Goal: Task Accomplishment & Management: Complete application form

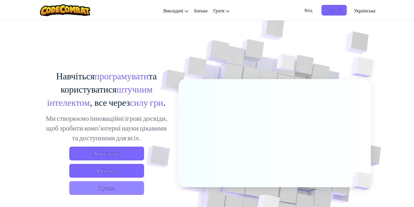
click at [116, 191] on span "Я учень" at bounding box center [106, 188] width 75 height 14
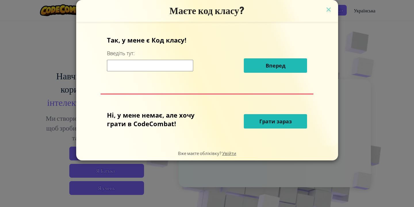
click at [142, 69] on input at bounding box center [150, 65] width 86 height 11
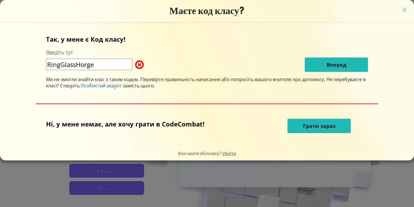
click at [112, 67] on input "RingGlassHorge" at bounding box center [89, 64] width 86 height 11
type input "RingGlasshorge"
click at [135, 64] on span at bounding box center [135, 64] width 0 height 11
click at [404, 12] on img at bounding box center [404, 10] width 7 height 9
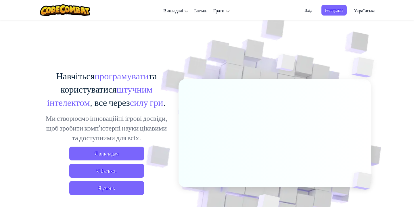
click at [123, 180] on div "Я викладач Я Батько. Я учень" at bounding box center [106, 171] width 127 height 48
click at [124, 187] on span "Я учень" at bounding box center [106, 188] width 75 height 14
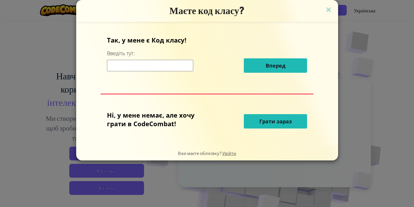
click at [147, 63] on input at bounding box center [150, 65] width 86 height 11
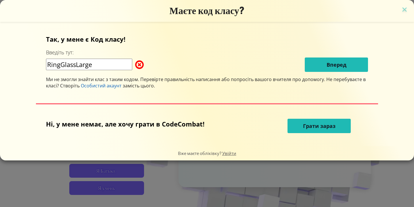
type input "RingGlassLarge"
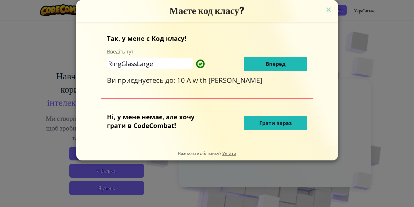
click at [280, 65] on span "Вперед" at bounding box center [276, 63] width 20 height 7
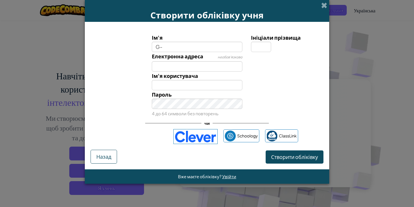
type input "G"
type input "Z"
type input "C"
type input "С"
type input "Степан"
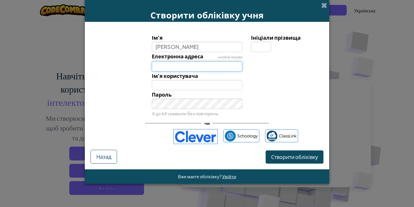
type input "Степан"
click at [189, 63] on input "Електронна адреса" at bounding box center [197, 66] width 91 height 10
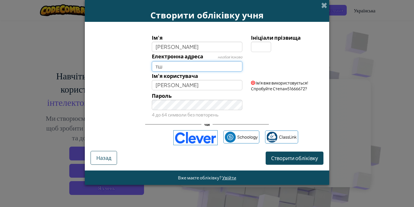
type input "т"
type input "n"
click at [182, 117] on div "Пароль 4 до 64 символи без повторень" at bounding box center [196, 104] width 99 height 27
click at [182, 52] on label "Електронна адреса" at bounding box center [177, 56] width 51 height 8
click at [182, 61] on input "Електронна адреса" at bounding box center [197, 66] width 91 height 10
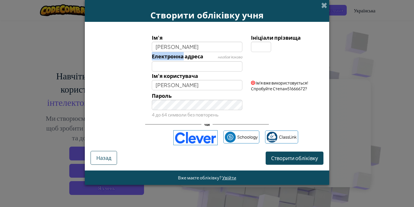
click at [182, 52] on label "Електронна адреса" at bounding box center [177, 56] width 51 height 8
click at [182, 61] on input "Електронна адреса" at bounding box center [197, 66] width 91 height 10
click at [186, 47] on input "Степан" at bounding box center [197, 47] width 91 height 10
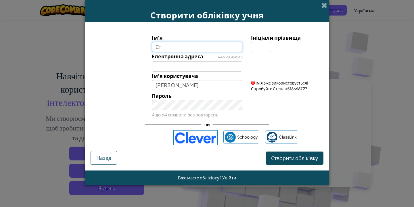
type input "С"
type input "H"
type input "="
type input "Русланчік"
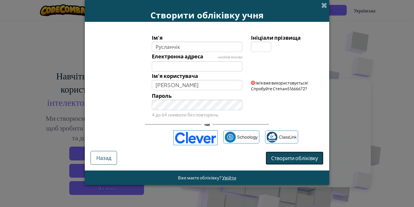
type input "Русланчік"
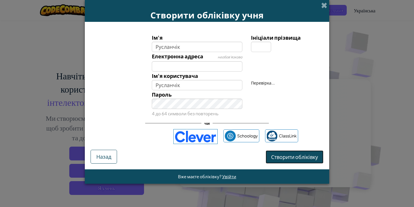
click at [293, 157] on span "Створити обліківку" at bounding box center [294, 157] width 47 height 7
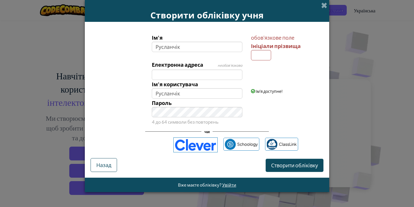
click at [262, 60] on div at bounding box center [287, 64] width 80 height 8
click at [262, 55] on input "Ініціали прізвища" at bounding box center [261, 55] width 20 height 10
type input "Н"
type input "РусланчікН"
click at [304, 167] on span "Створити обліківку" at bounding box center [294, 165] width 47 height 7
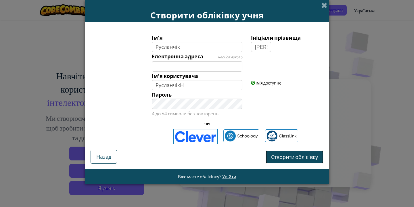
click at [302, 159] on button "Створити обліківку" at bounding box center [295, 156] width 58 height 13
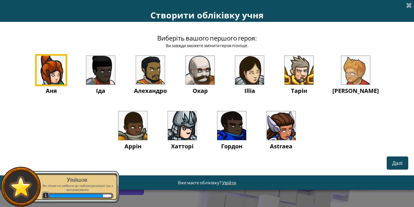
click at [191, 78] on img at bounding box center [200, 70] width 29 height 29
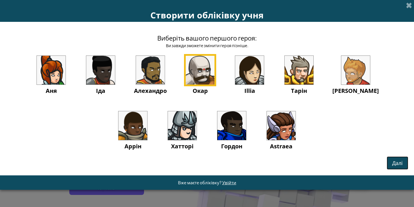
click at [396, 162] on span "Далі" at bounding box center [397, 163] width 11 height 7
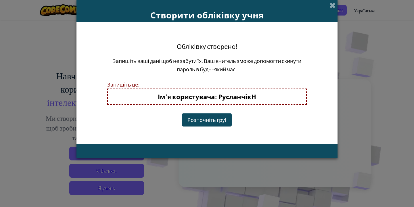
click at [219, 123] on button "Розпочніть гру!" at bounding box center [207, 119] width 50 height 13
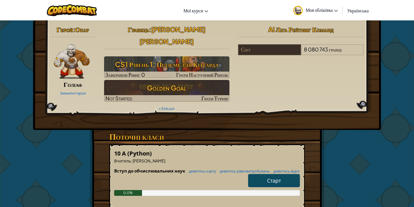
click at [272, 179] on link "Старт" at bounding box center [274, 180] width 52 height 13
select select "uk"
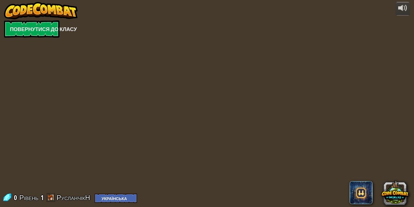
select select "uk"
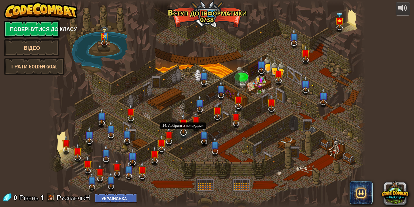
select select "uk"
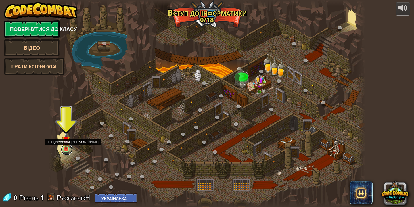
click at [66, 149] on link at bounding box center [66, 149] width 11 height 11
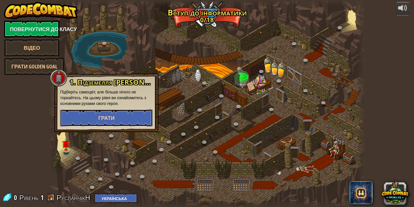
click at [93, 119] on button "Грати" at bounding box center [106, 117] width 93 height 17
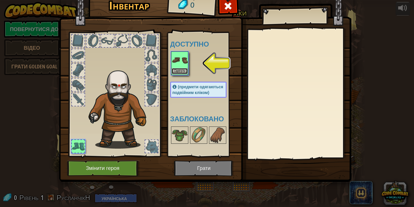
click at [184, 68] on button "Одягнути" at bounding box center [180, 71] width 16 height 6
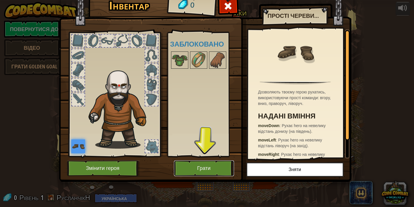
click at [193, 165] on button "Грати" at bounding box center [204, 168] width 60 height 16
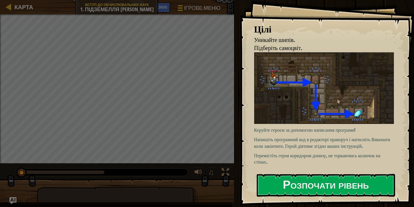
drag, startPoint x: 260, startPoint y: 131, endPoint x: 287, endPoint y: 129, distance: 27.1
click at [287, 129] on p "Керуйте героєм за допомогою написання програми!" at bounding box center [324, 130] width 140 height 7
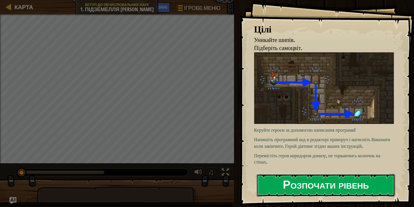
click at [291, 188] on button "Розпочати рівень" at bounding box center [326, 185] width 138 height 23
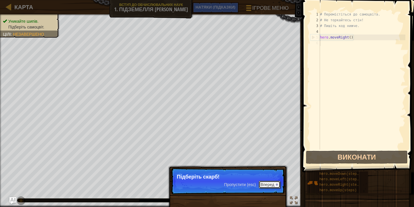
click at [266, 185] on button "Вперед" at bounding box center [270, 184] width 22 height 7
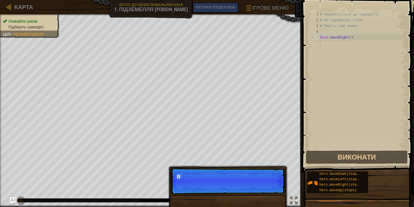
scroll to position [3, 0]
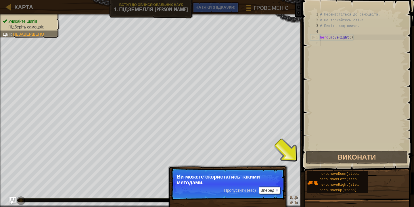
click at [219, 186] on p "Пропустити (esc) Вперед Ви можете скористатись такими методами." at bounding box center [228, 184] width 114 height 32
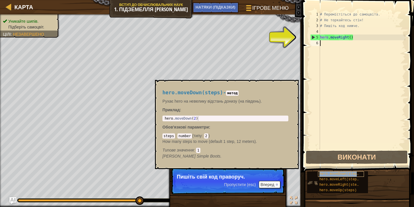
click at [344, 174] on span "hero.moveDown(steps)" at bounding box center [339, 174] width 41 height 4
click at [345, 174] on span "hero.moveDown(steps)" at bounding box center [339, 174] width 41 height 4
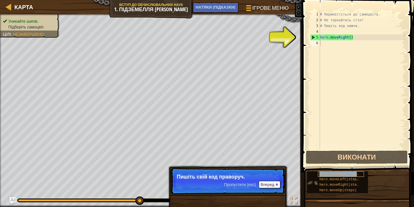
click at [345, 174] on span "hero.moveDown(steps)" at bounding box center [339, 174] width 41 height 4
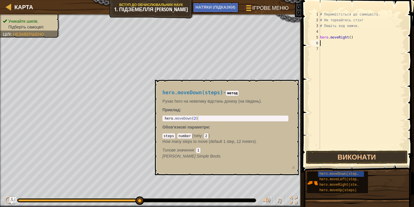
type textarea "hero.moveRight()"
type textarea "р"
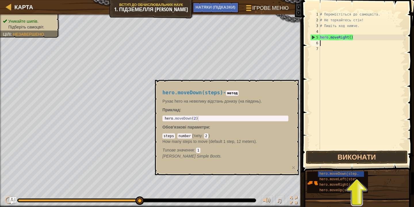
type textarea "h"
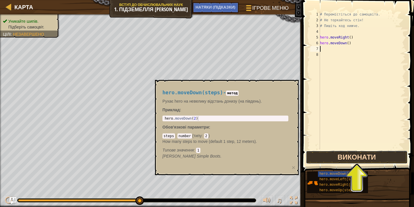
click at [343, 161] on button "Виконати" at bounding box center [357, 157] width 102 height 13
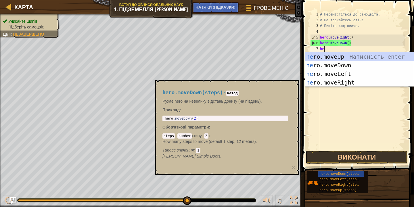
scroll to position [3, 0]
type textarea "hero"
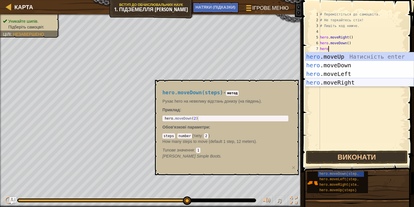
click at [341, 84] on div "hero .moveUp Натисність enter hero .moveDown Натисність enter hero .moveLeft На…" at bounding box center [359, 78] width 109 height 52
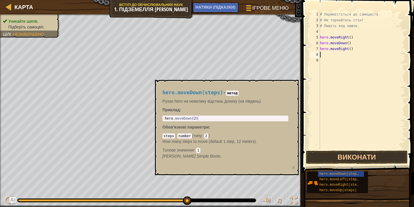
scroll to position [3, 0]
click at [352, 153] on button "Виконати" at bounding box center [357, 157] width 102 height 13
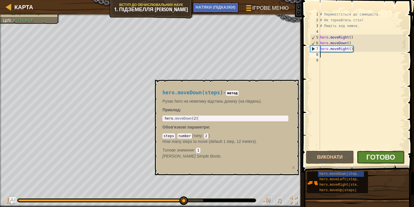
click at [375, 158] on span "Готово" at bounding box center [380, 156] width 29 height 9
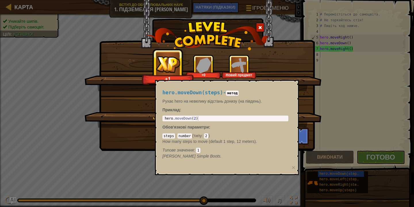
click at [154, 154] on div "You completed Dungeons of Kithgard! +1 +0 Новий предмет Чистий код: немає помил…" at bounding box center [207, 103] width 414 height 207
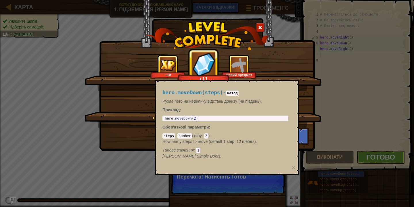
click at [187, 189] on div "You completed Dungeons of Kithgard! +10 +11 Новий предмет Чистий код: немає пом…" at bounding box center [207, 103] width 414 height 207
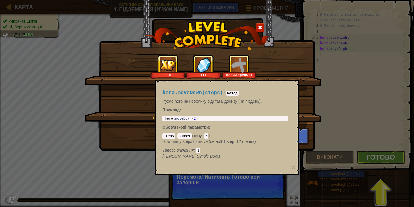
click at [192, 167] on div "hero.moveDown(steps) - метод Рухає hero на невелику відстань донизу (на південь…" at bounding box center [227, 127] width 144 height 95
click at [200, 143] on p "How many steps to move (default 1 step, 12 meters)." at bounding box center [225, 142] width 126 height 6
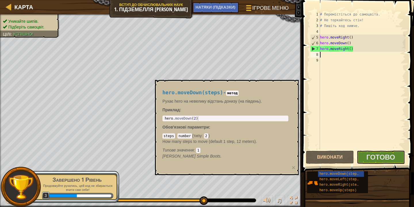
click at [239, 93] on code "метод" at bounding box center [232, 93] width 13 height 5
click at [378, 155] on span "Готово" at bounding box center [380, 156] width 29 height 9
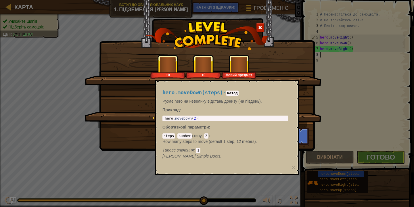
click at [264, 59] on div "+0 +0 Новий предмет" at bounding box center [203, 67] width 223 height 24
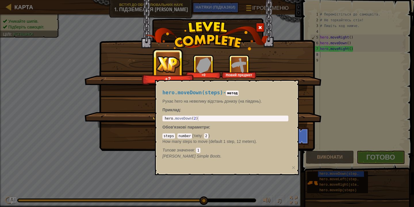
click at [349, 168] on div "You completed Dungeons of Kithgard! +2 +0 Новий предмет Чистий код: немає помил…" at bounding box center [207, 103] width 414 height 207
click at [349, 168] on div "You completed Dungeons of Kithgard! +7 +0 Новий предмет Чистий код: немає помил…" at bounding box center [207, 103] width 414 height 207
click at [349, 168] on div "You completed Dungeons of Kithgard! +9 +0 Новий предмет Чистий код: немає помил…" at bounding box center [207, 103] width 414 height 207
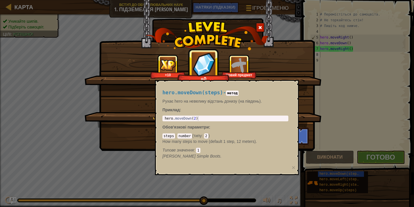
click at [349, 168] on div "You completed Dungeons of Kithgard! +10 +0 Новий предмет Чистий код: немає поми…" at bounding box center [207, 103] width 414 height 207
click at [297, 144] on div "hero.moveDown(steps) - метод Рухає hero на невелику відстань донизу (на південь…" at bounding box center [227, 127] width 144 height 95
click at [216, 110] on div "hero.moveDown(steps) - метод Рухає hero на невелику відстань донизу (на південь…" at bounding box center [225, 125] width 134 height 80
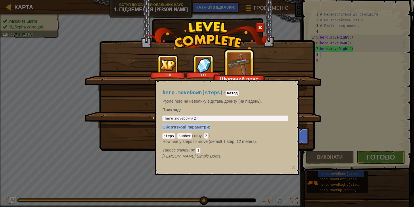
click at [233, 88] on div "hero.moveDown(steps) - метод Рухає hero на невелику відстань донизу (на південь…" at bounding box center [225, 125] width 134 height 80
click at [231, 91] on h4 "hero.moveDown(steps) - метод" at bounding box center [225, 92] width 126 height 5
click at [232, 91] on code "метод" at bounding box center [232, 93] width 13 height 5
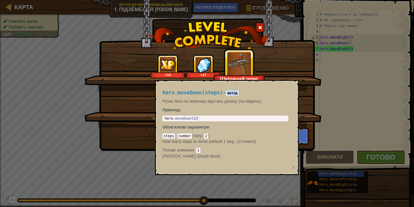
click at [232, 91] on code "метод" at bounding box center [232, 93] width 13 height 5
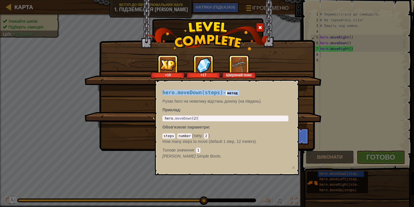
click at [232, 91] on code "метод" at bounding box center [232, 93] width 13 height 5
click at [251, 99] on p "Рухає hero на невелику відстань донизу (на південь)." at bounding box center [225, 101] width 126 height 6
type textarea "hero.moveDown(2)"
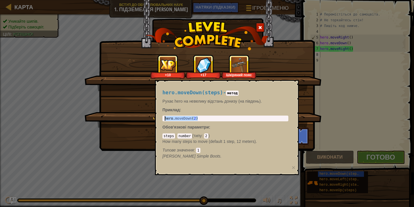
drag, startPoint x: 203, startPoint y: 120, endPoint x: 138, endPoint y: 117, distance: 64.8
click at [138, 1] on body "Карта Вступ до обчислювальних наук 1. Підземелля [PERSON_NAME] меню Готово НАТЯ…" at bounding box center [207, 0] width 414 height 1
click at [308, 130] on button "Вперед" at bounding box center [286, 136] width 45 height 17
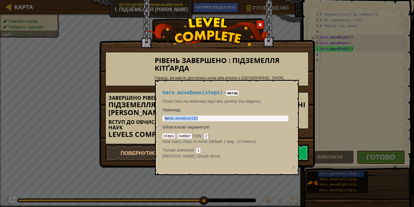
click at [329, 91] on div "Рівень завершено : Підземелля [PERSON_NAME], ви маєте достатньо сили аби втекти…" at bounding box center [207, 103] width 414 height 207
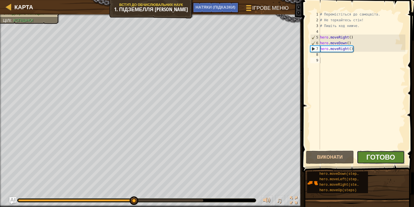
click at [382, 156] on span "Готово" at bounding box center [380, 156] width 29 height 9
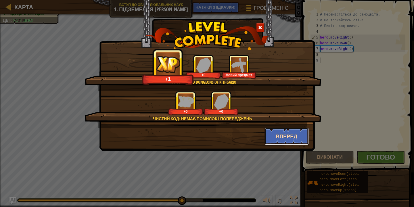
click at [286, 134] on button "Вперед" at bounding box center [286, 136] width 45 height 17
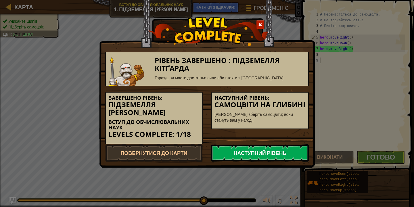
click at [254, 148] on link "Наступний рівень" at bounding box center [259, 152] width 97 height 17
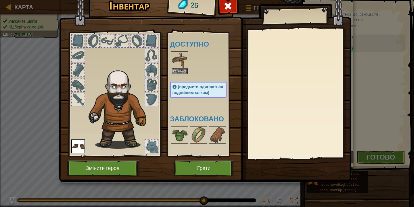
click at [183, 65] on img at bounding box center [180, 60] width 16 height 16
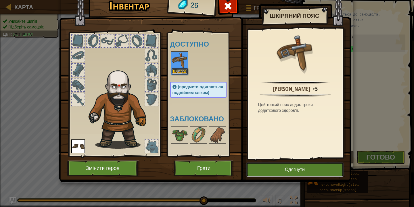
click at [275, 171] on button "Одягнути" at bounding box center [294, 169] width 97 height 14
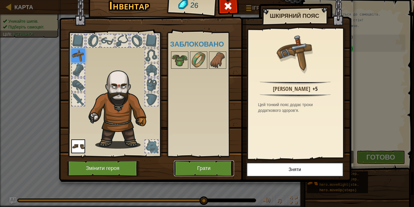
click at [219, 161] on button "Грати" at bounding box center [204, 168] width 60 height 16
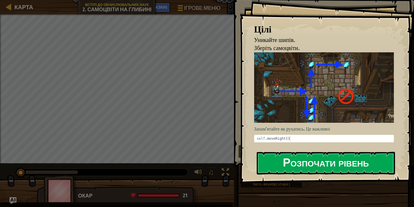
click at [299, 168] on button "Розпочати рівень" at bounding box center [326, 163] width 138 height 23
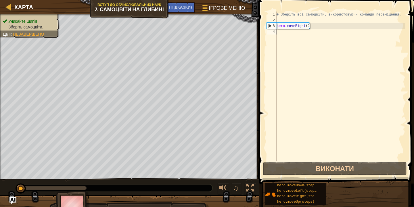
type textarea "h"
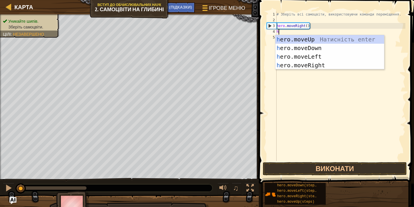
scroll to position [3, 0]
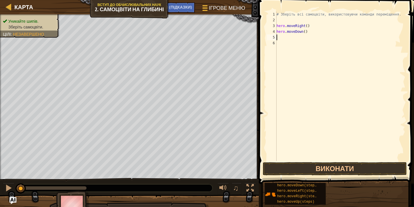
type textarea "h"
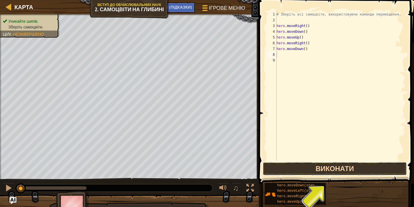
click at [318, 168] on button "Виконати" at bounding box center [335, 168] width 144 height 13
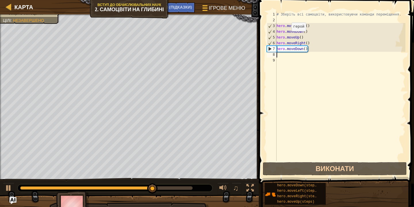
click at [287, 37] on div "# Зберіть всі самоцвіти, використовуючи команди переміщення. hero . moveRight (…" at bounding box center [340, 91] width 130 height 161
type textarea "hero.moveUp()"
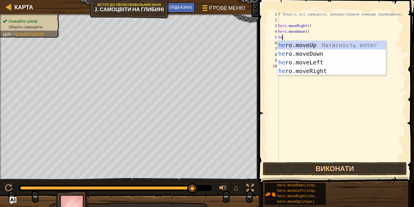
type textarea "her"
click at [321, 46] on div "her o.moveUp Натисність enter her o.moveDown Натисність enter her o.moveLeft На…" at bounding box center [331, 67] width 109 height 52
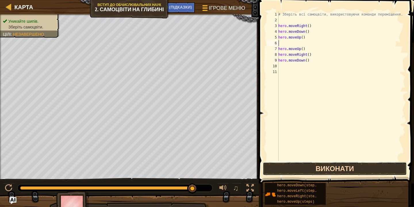
click at [330, 167] on button "Виконати" at bounding box center [335, 168] width 144 height 13
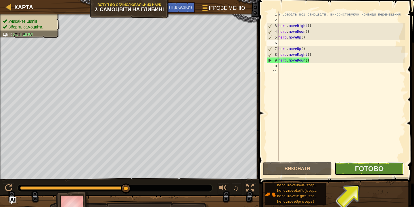
click at [379, 175] on button "Готово" at bounding box center [369, 168] width 69 height 13
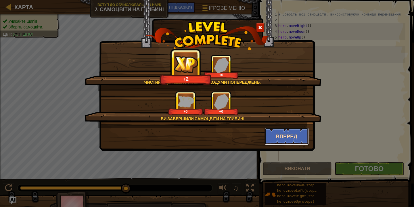
click at [281, 142] on button "Вперед" at bounding box center [286, 136] width 45 height 17
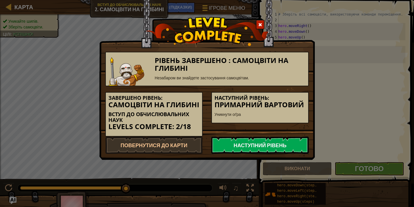
click at [278, 148] on link "Наступний рівень" at bounding box center [259, 145] width 97 height 17
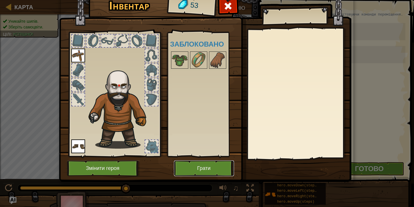
click at [215, 169] on button "Грати" at bounding box center [204, 168] width 60 height 16
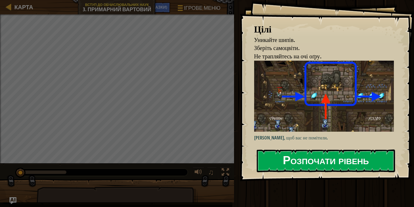
click at [304, 159] on button "Розпочати рівень" at bounding box center [326, 160] width 138 height 23
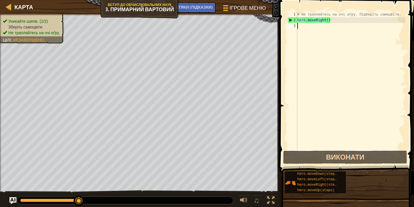
click at [309, 31] on div "# Не трапляйтесь на очі оґру. Підберіть самоцвіти. hero . moveRight ( )" at bounding box center [350, 85] width 109 height 149
type textarea "h"
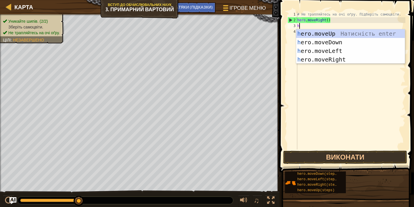
scroll to position [3, 0]
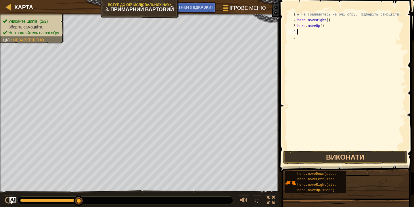
type textarea "h"
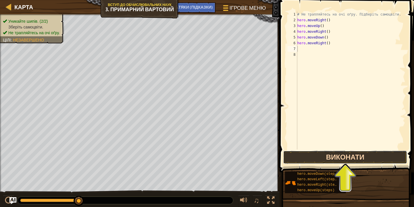
click at [350, 158] on button "Виконати" at bounding box center [345, 157] width 124 height 13
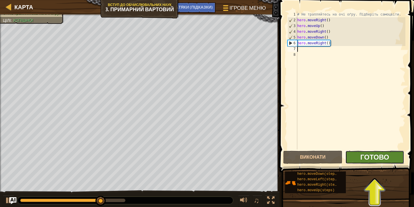
click at [375, 156] on span "Готово" at bounding box center [374, 156] width 29 height 9
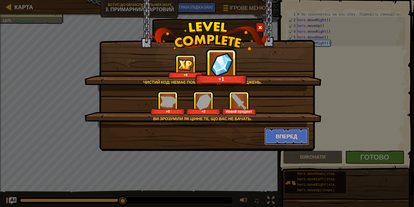
click at [294, 131] on button "Вперед" at bounding box center [286, 136] width 45 height 17
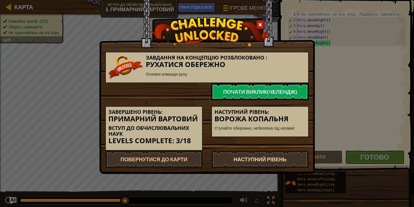
click at [240, 161] on link "Наступний рівень" at bounding box center [259, 159] width 97 height 17
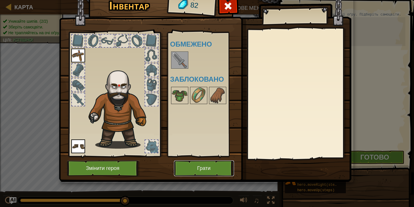
click at [215, 170] on button "Грати" at bounding box center [204, 168] width 60 height 16
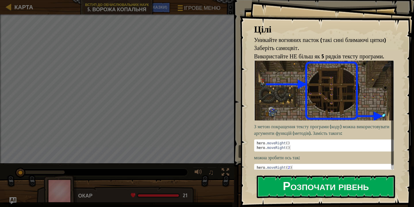
click at [290, 191] on button "Розпочати рівень" at bounding box center [326, 186] width 138 height 23
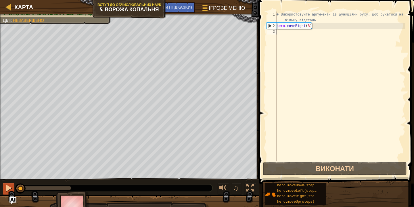
drag, startPoint x: 69, startPoint y: 186, endPoint x: 9, endPoint y: 186, distance: 60.4
click at [9, 186] on div "♫" at bounding box center [129, 186] width 259 height 17
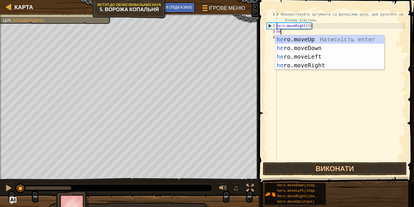
type textarea "her"
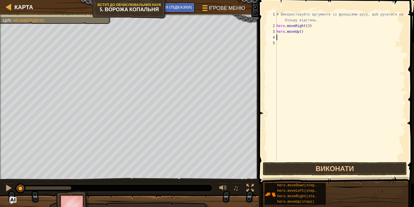
type textarea "h"
type textarea "hero.moveDown(4)"
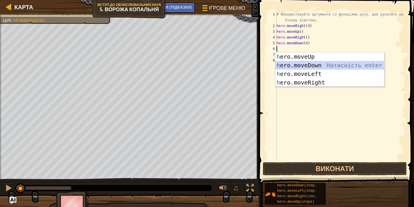
type textarea "he"
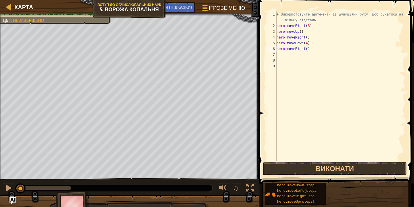
scroll to position [3, 3]
click at [322, 168] on button "Виконати" at bounding box center [335, 168] width 144 height 13
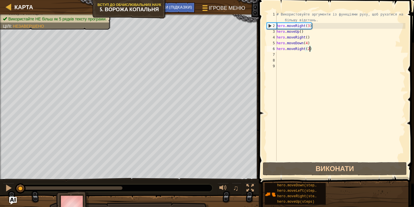
drag, startPoint x: 51, startPoint y: 189, endPoint x: 15, endPoint y: 197, distance: 37.7
click at [15, 197] on div "Карта Вступ до обчислювальних наук 5. Ворожа копальня Ігрове меню Готово НАТЯКИ…" at bounding box center [207, 103] width 414 height 207
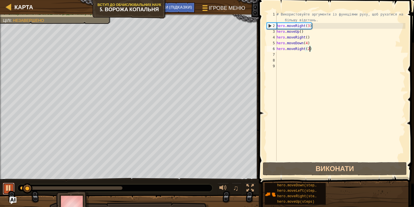
click at [9, 189] on div at bounding box center [8, 187] width 7 height 7
click at [308, 42] on div "# Використовуйте аргументи із функціями руху, щоб рухатися на більшу відстань. …" at bounding box center [340, 94] width 130 height 167
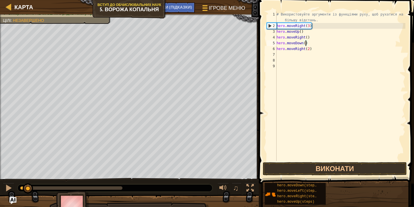
scroll to position [3, 2]
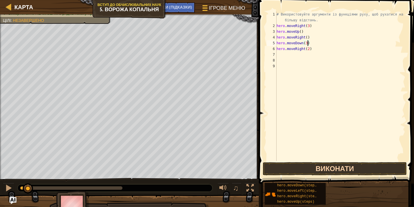
type textarea "hero.moveDown(3)"
click at [312, 172] on button "Виконати" at bounding box center [335, 168] width 144 height 13
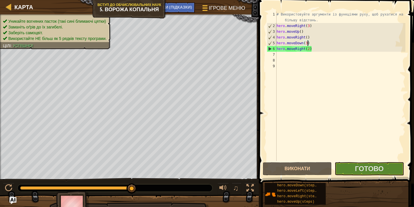
click at [207, 165] on div "Уникайте вогняних пасток (такі сині блимаючі цятки) Заманіть оґрів до їх загибе…" at bounding box center [207, 116] width 414 height 204
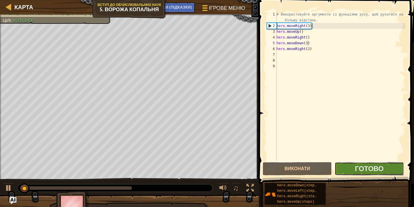
click at [352, 174] on button "Готово" at bounding box center [369, 168] width 69 height 13
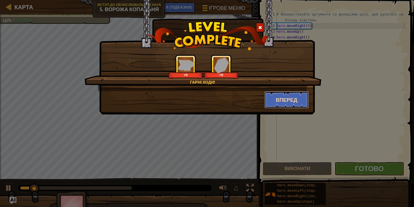
click at [282, 105] on button "Вперед" at bounding box center [286, 99] width 45 height 17
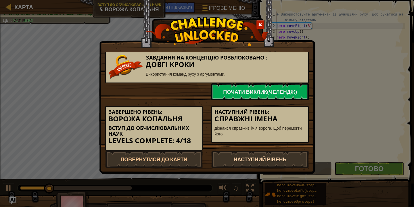
click at [259, 161] on link "Наступний рівень" at bounding box center [259, 159] width 97 height 17
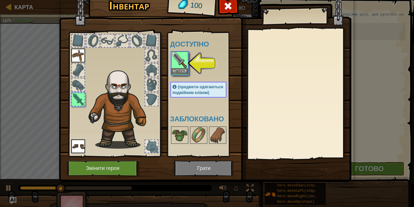
click at [180, 65] on img at bounding box center [180, 60] width 16 height 16
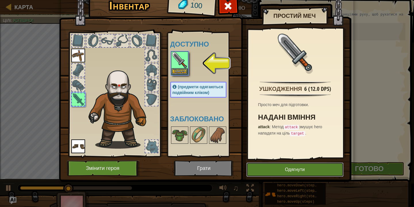
click at [278, 169] on button "Одягнути" at bounding box center [294, 169] width 97 height 14
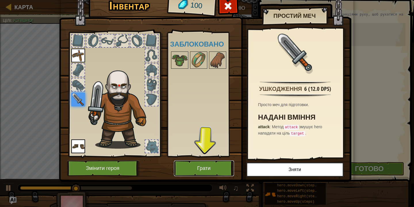
click at [198, 169] on button "Грати" at bounding box center [204, 168] width 60 height 16
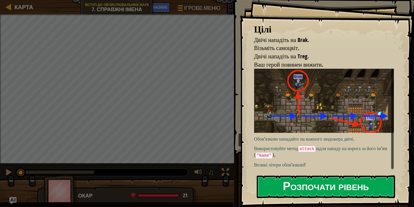
click at [321, 189] on button "Розпочати рівень" at bounding box center [326, 186] width 138 height 23
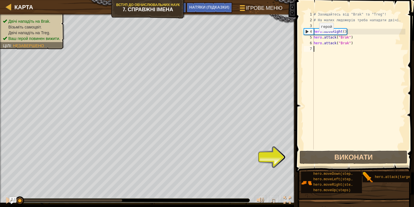
click at [315, 37] on div "# Захищайтесь від "Brak" та "Treg"! # На малих людожерів треба нападати двічі. …" at bounding box center [359, 85] width 93 height 149
type textarea "hero.attack("Brak")"
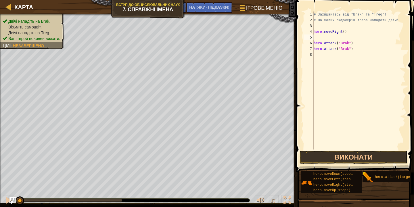
type textarea "h"
type textarea "hero.attack("Brak")"
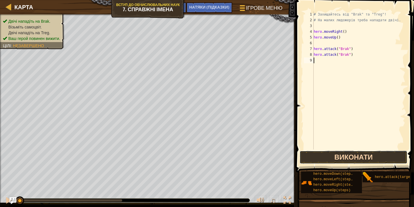
click at [319, 154] on button "Виконати" at bounding box center [354, 157] width 108 height 13
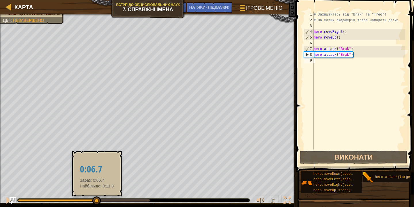
drag, startPoint x: 153, startPoint y: 199, endPoint x: 96, endPoint y: 202, distance: 57.0
click at [96, 202] on div at bounding box center [96, 200] width 9 height 9
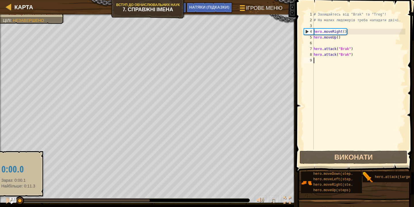
drag, startPoint x: 96, startPoint y: 202, endPoint x: 18, endPoint y: 201, distance: 78.8
click at [18, 201] on div at bounding box center [20, 200] width 9 height 9
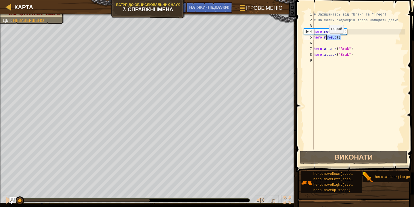
drag, startPoint x: 336, startPoint y: 39, endPoint x: 322, endPoint y: 39, distance: 14.1
click at [322, 39] on div "# Захищайтесь від "Brak" та "Treg"! # На малих людожерів треба нападати двічі. …" at bounding box center [359, 85] width 93 height 149
drag, startPoint x: 319, startPoint y: 39, endPoint x: 356, endPoint y: 32, distance: 37.8
click at [346, 32] on div "# Захищайтесь від "Brak" та "Treg"! # На малих людожерів треба нападати двічі. …" at bounding box center [359, 85] width 93 height 149
drag, startPoint x: 344, startPoint y: 37, endPoint x: 311, endPoint y: 38, distance: 32.8
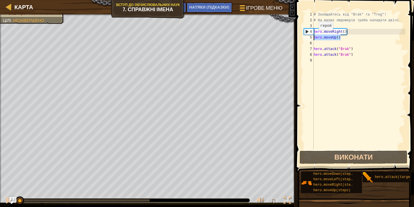
click at [311, 38] on div "hero.moveRight() hero.moveUp() 1 2 3 4 5 6 7 8 9 # Захищайтесь від "Brak" та "T…" at bounding box center [354, 80] width 103 height 138
type textarea "hero.moveUp()"
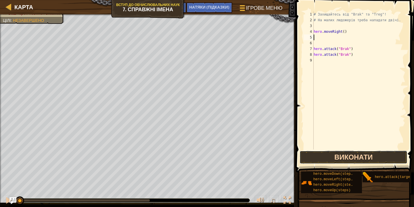
click at [357, 155] on button "Виконати" at bounding box center [354, 157] width 108 height 13
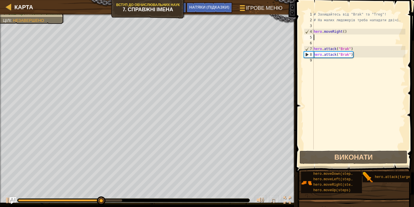
click at [327, 64] on div "# Захищайтесь від "Brak" та "Treg"! # На малих людожерів треба нападати двічі. …" at bounding box center [359, 85] width 93 height 149
type textarea "he"
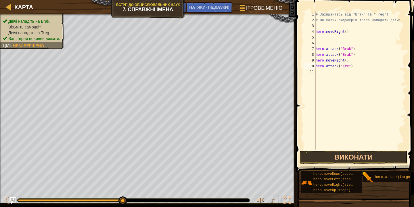
scroll to position [3, 3]
drag, startPoint x: 361, startPoint y: 67, endPoint x: 316, endPoint y: 68, distance: 44.9
click at [316, 68] on div "# Захищайтесь від "Brak" та "Treg"! # На малих людожерів треба нападати двічі. …" at bounding box center [360, 85] width 91 height 149
type textarea "hero.attack("Treg")"
click at [366, 65] on div "# Захищайтесь від "Brak" та "Treg"! # На малих людожерів треба нападати двічі. …" at bounding box center [360, 85] width 91 height 149
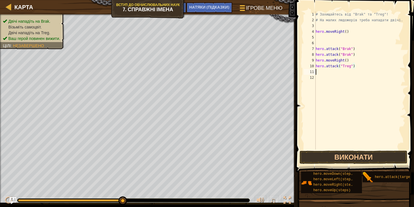
scroll to position [3, 0]
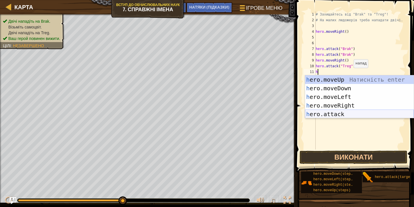
click at [340, 112] on div "h ero.moveUp Натисність enter h ero.moveDown Натисність enter h ero.moveLeft На…" at bounding box center [359, 105] width 109 height 60
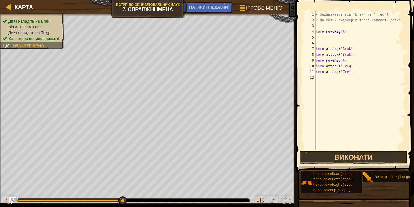
scroll to position [3, 3]
type textarea "hero.attack("Treg")"
click at [362, 156] on button "Виконати" at bounding box center [354, 157] width 108 height 13
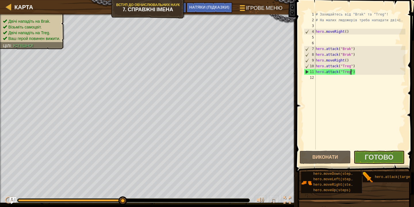
drag, startPoint x: 126, startPoint y: 201, endPoint x: 180, endPoint y: 191, distance: 55.5
click at [364, 74] on div "# Захищайтесь від "Brak" та "Treg"! # На малих людожерів треба нападати двічі. …" at bounding box center [360, 85] width 91 height 149
click at [330, 76] on div "# Захищайтесь від "Brak" та "Treg"! # На малих людожерів треба нападати двічі. …" at bounding box center [360, 85] width 91 height 149
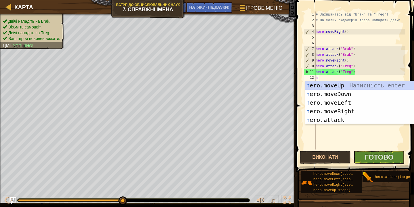
type textarea "her"
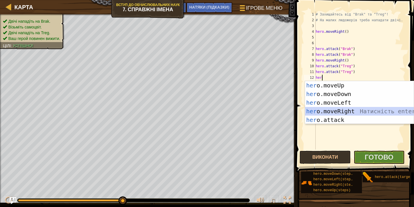
click at [352, 111] on div "her o.moveUp Натисність enter her o.moveDown Натисність enter her o.moveLeft На…" at bounding box center [359, 111] width 109 height 60
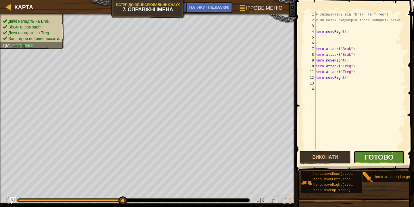
click at [376, 160] on span "Готово" at bounding box center [379, 156] width 29 height 9
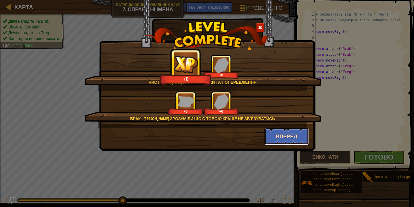
click at [284, 139] on button "Вперед" at bounding box center [286, 136] width 45 height 17
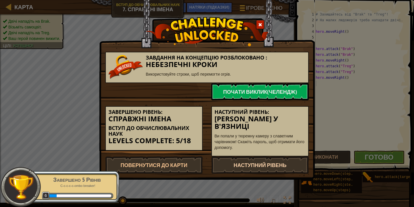
click at [256, 163] on link "Наступний рівень" at bounding box center [259, 164] width 97 height 17
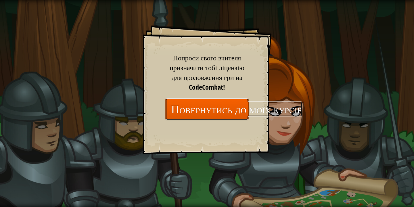
click at [218, 112] on link "Повернутись до моїх курсів" at bounding box center [206, 109] width 83 height 22
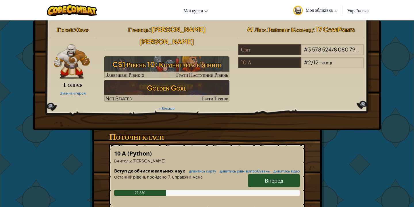
click at [270, 177] on span "Вперед" at bounding box center [274, 180] width 18 height 7
select select "uk"
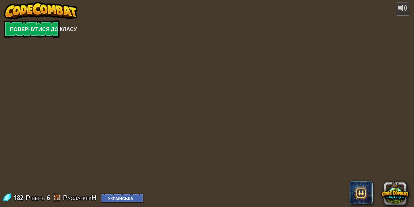
select select "uk"
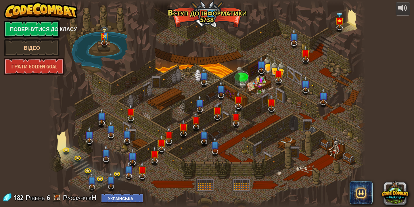
select select "uk"
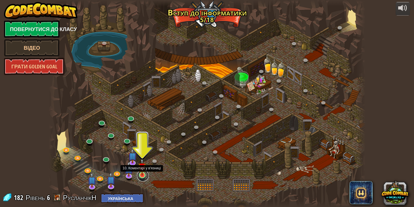
click at [144, 177] on link at bounding box center [142, 175] width 11 height 11
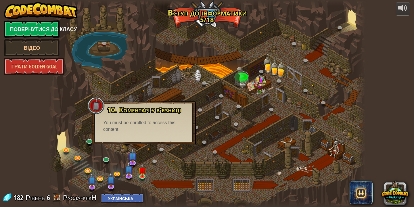
click at [154, 145] on div at bounding box center [207, 103] width 317 height 207
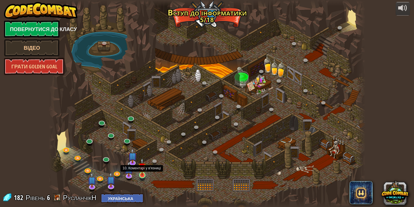
click at [142, 175] on img at bounding box center [142, 167] width 8 height 18
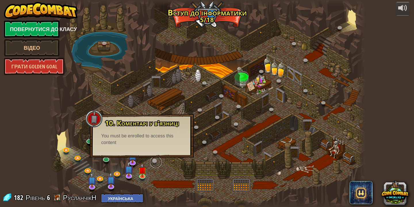
click at [156, 160] on link at bounding box center [155, 161] width 11 height 11
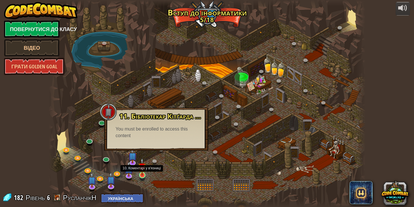
click at [139, 175] on div at bounding box center [142, 175] width 6 height 6
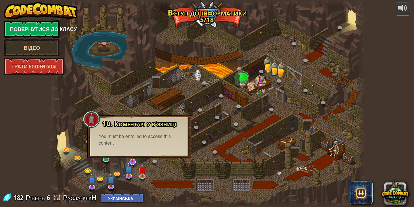
click at [134, 162] on img at bounding box center [132, 152] width 9 height 20
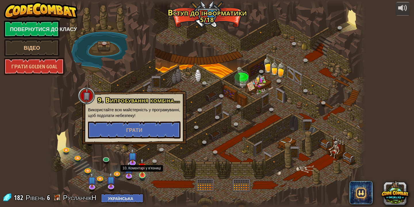
click at [144, 171] on img at bounding box center [142, 167] width 8 height 18
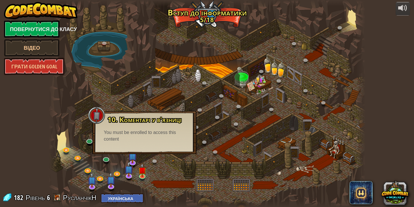
click at [239, 68] on div at bounding box center [207, 103] width 317 height 207
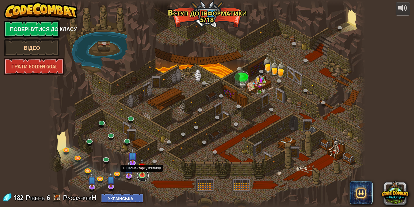
click at [141, 178] on link at bounding box center [142, 175] width 11 height 11
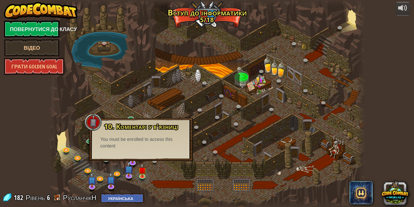
click at [104, 96] on div at bounding box center [207, 103] width 317 height 207
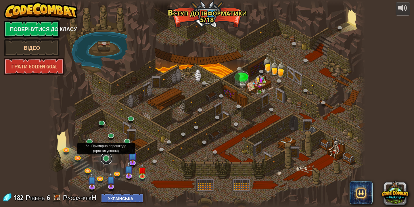
click at [104, 160] on link at bounding box center [106, 158] width 11 height 11
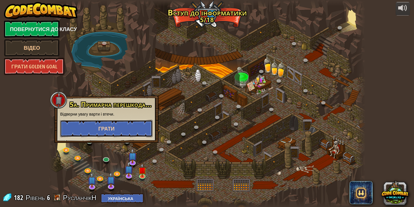
click at [116, 129] on button "Грати" at bounding box center [106, 128] width 93 height 17
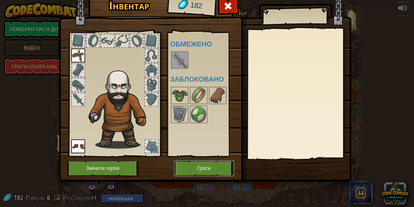
click at [198, 168] on button "Грати" at bounding box center [204, 168] width 60 height 16
